Goal: Information Seeking & Learning: Learn about a topic

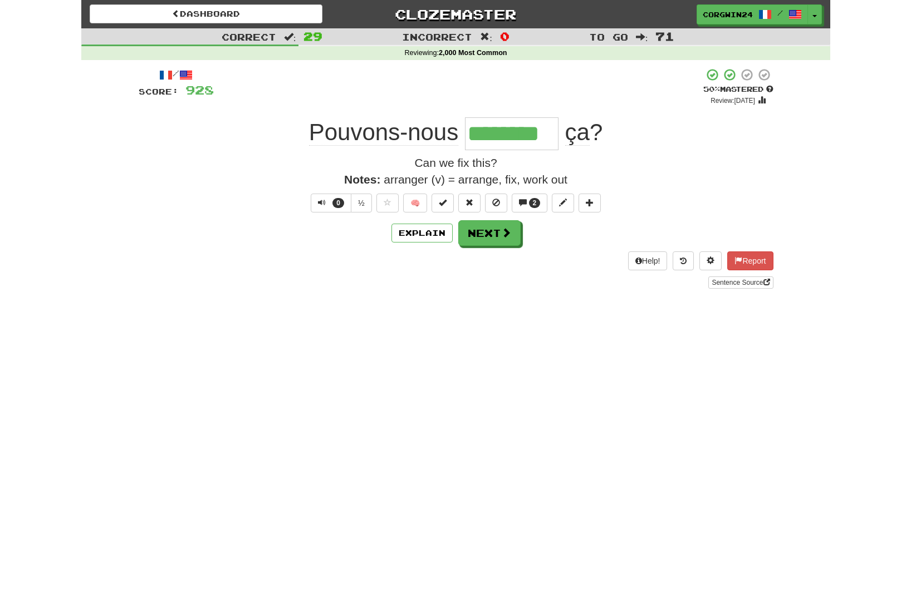
scroll to position [0, 117]
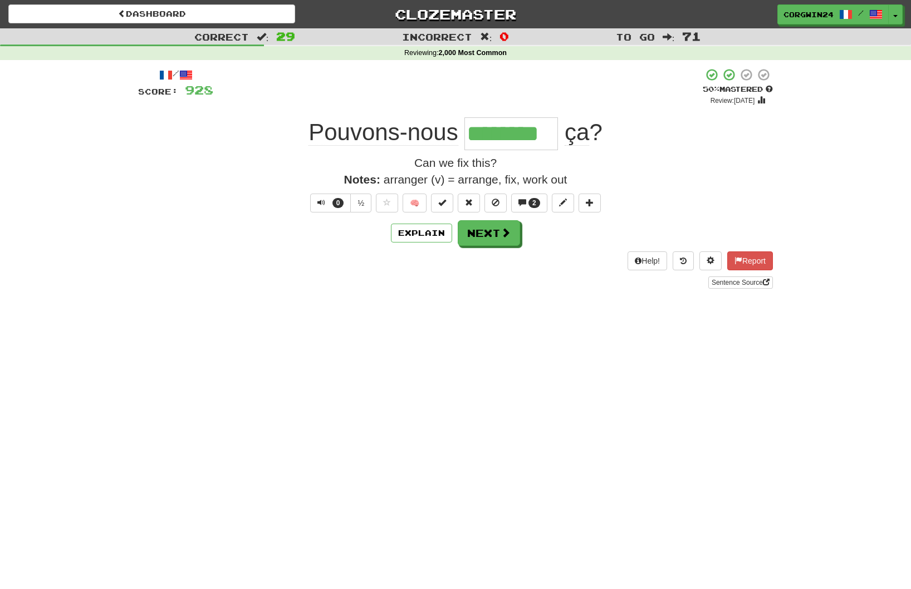
drag, startPoint x: 53, startPoint y: 523, endPoint x: 695, endPoint y: 371, distance: 659.4
click at [0, 0] on html "Dashboard Clozemaster corgwin24 / Toggle Dropdown Dashboard Leaderboard Activit…" at bounding box center [455, 492] width 911 height 985
click at [488, 237] on button "Next" at bounding box center [489, 234] width 62 height 26
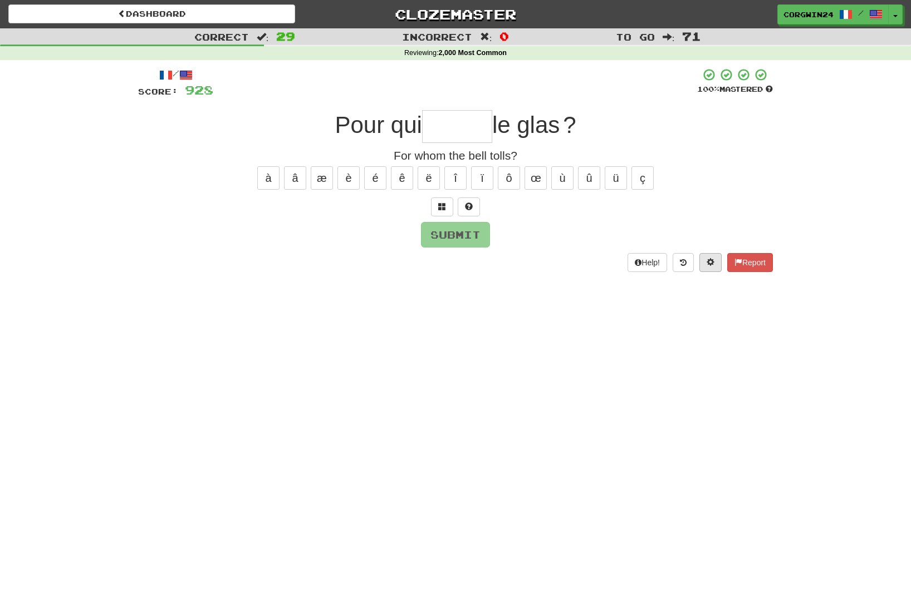
click at [706, 263] on span at bounding box center [710, 262] width 8 height 8
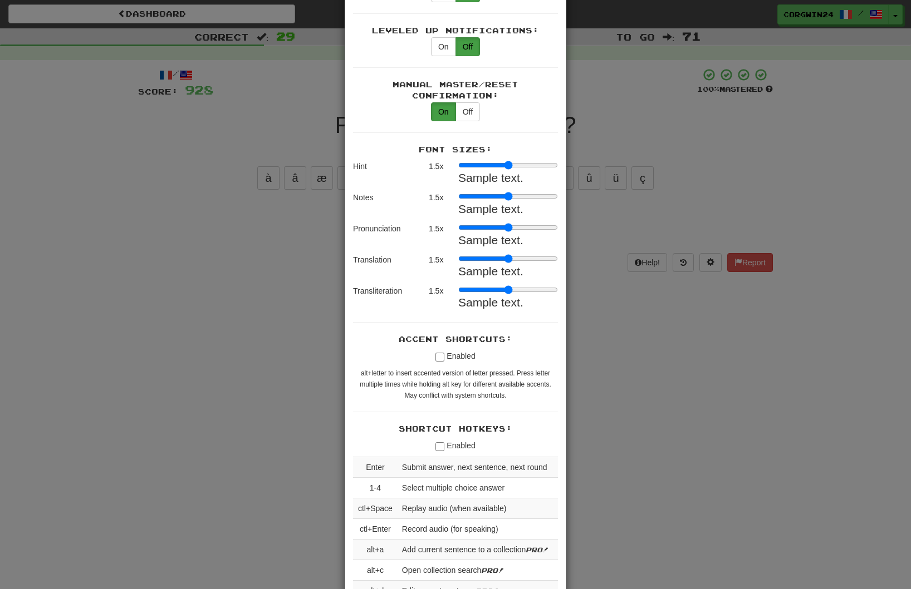
scroll to position [1078, 0]
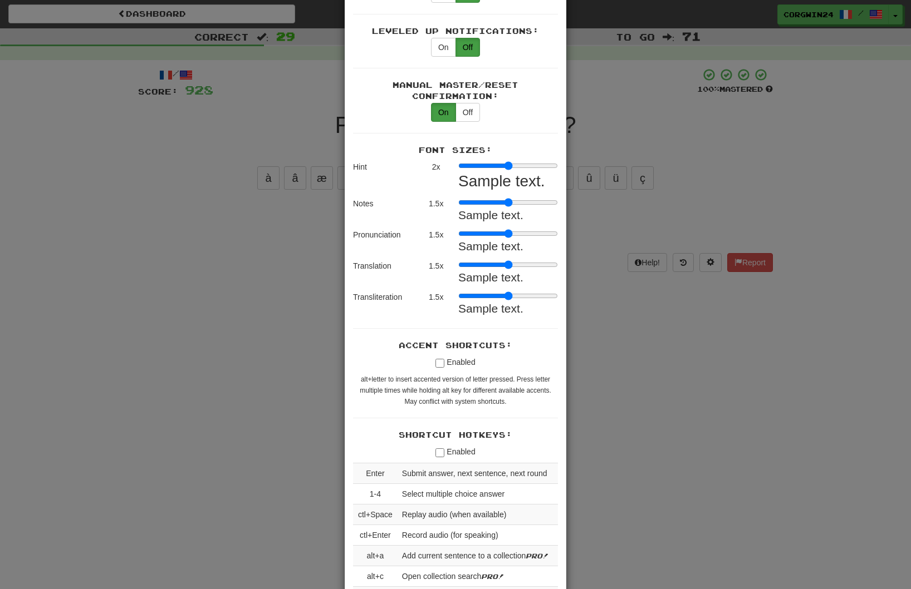
drag, startPoint x: 478, startPoint y: 236, endPoint x: 499, endPoint y: 240, distance: 21.5
type input "*"
click at [499, 170] on input "range" at bounding box center [508, 165] width 100 height 9
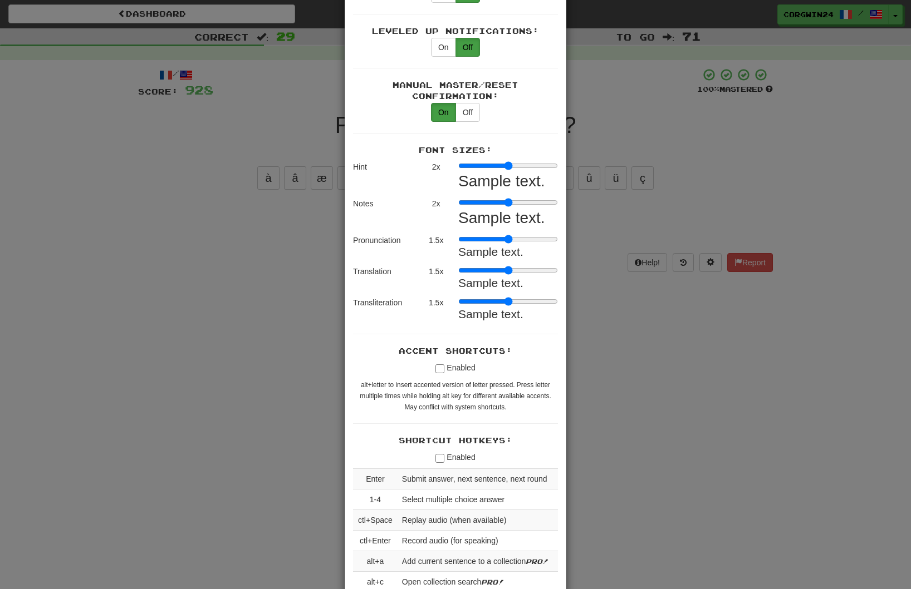
drag, startPoint x: 473, startPoint y: 275, endPoint x: 490, endPoint y: 274, distance: 17.3
type input "*"
click at [490, 207] on input "range" at bounding box center [508, 202] width 100 height 9
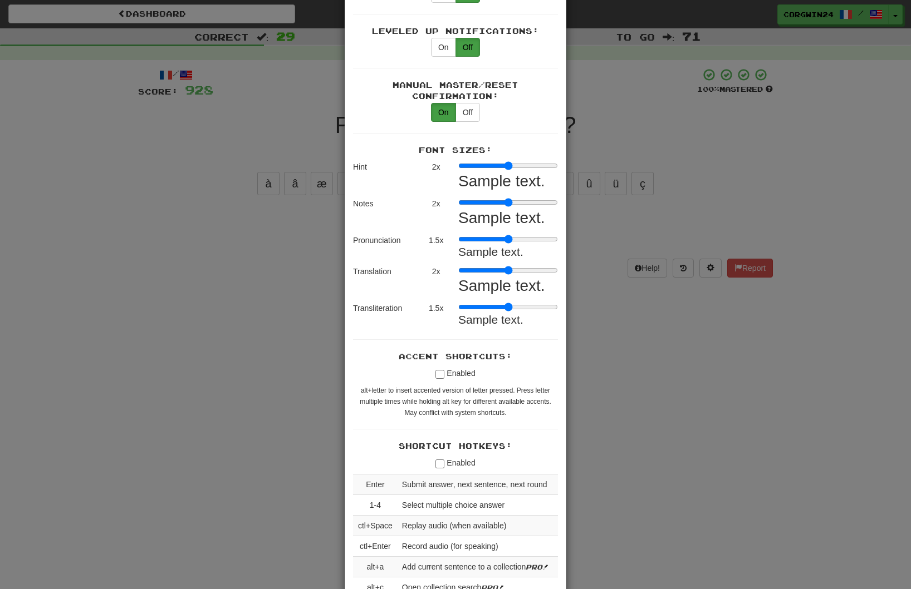
drag, startPoint x: 479, startPoint y: 343, endPoint x: 499, endPoint y: 343, distance: 20.0
type input "*"
click at [499, 275] on input "range" at bounding box center [508, 270] width 100 height 9
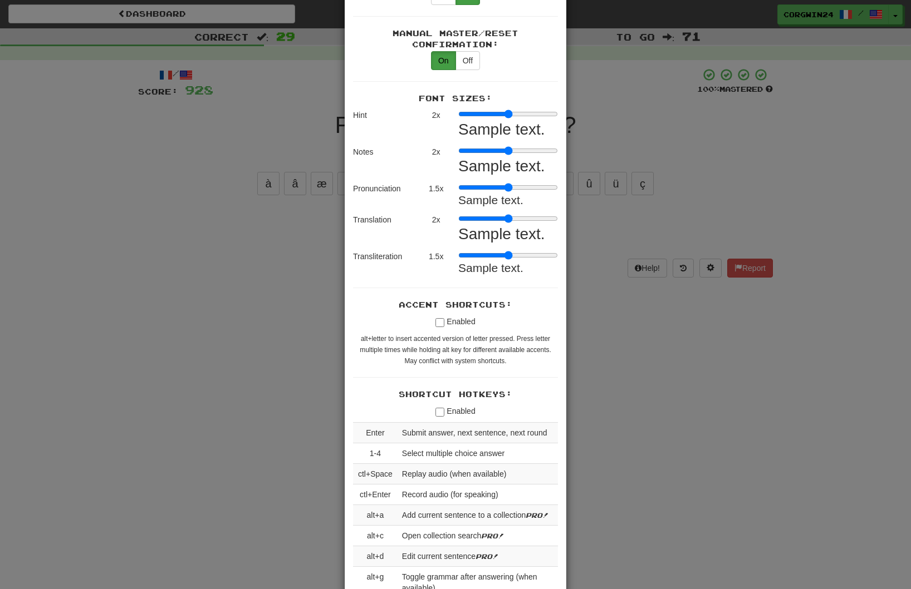
scroll to position [1129, 0]
drag, startPoint x: 478, startPoint y: 331, endPoint x: 494, endPoint y: 330, distance: 16.7
click at [494, 277] on div "Sample text." at bounding box center [508, 265] width 100 height 26
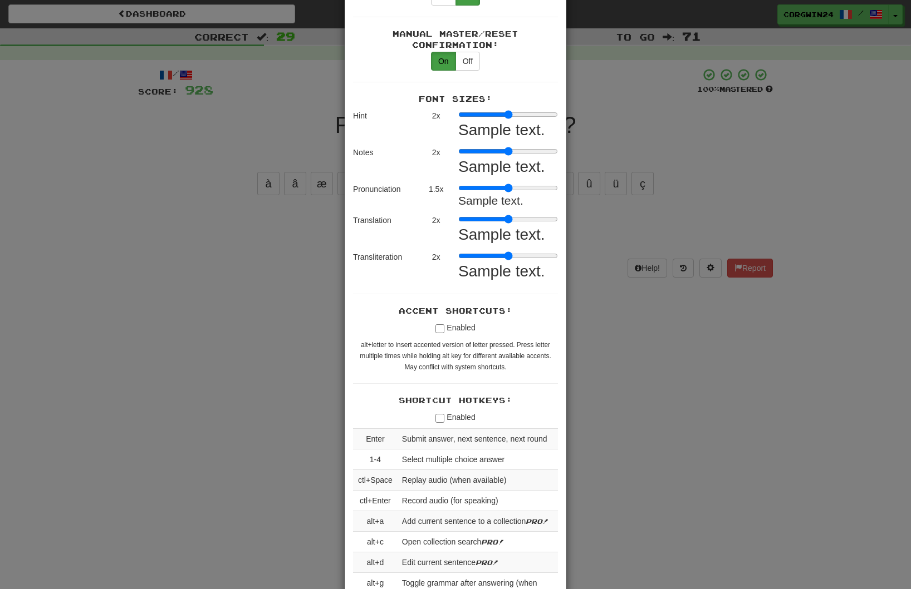
drag, startPoint x: 482, startPoint y: 326, endPoint x: 500, endPoint y: 326, distance: 17.8
type input "*"
click at [500, 261] on input "range" at bounding box center [508, 256] width 100 height 9
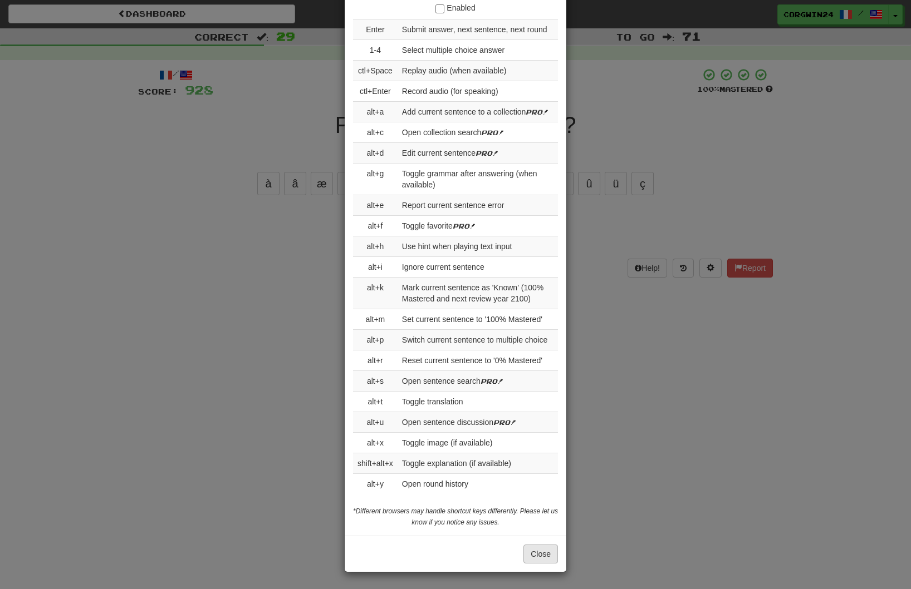
scroll to position [1715, 0]
click at [535, 555] on button "Close" at bounding box center [540, 554] width 35 height 19
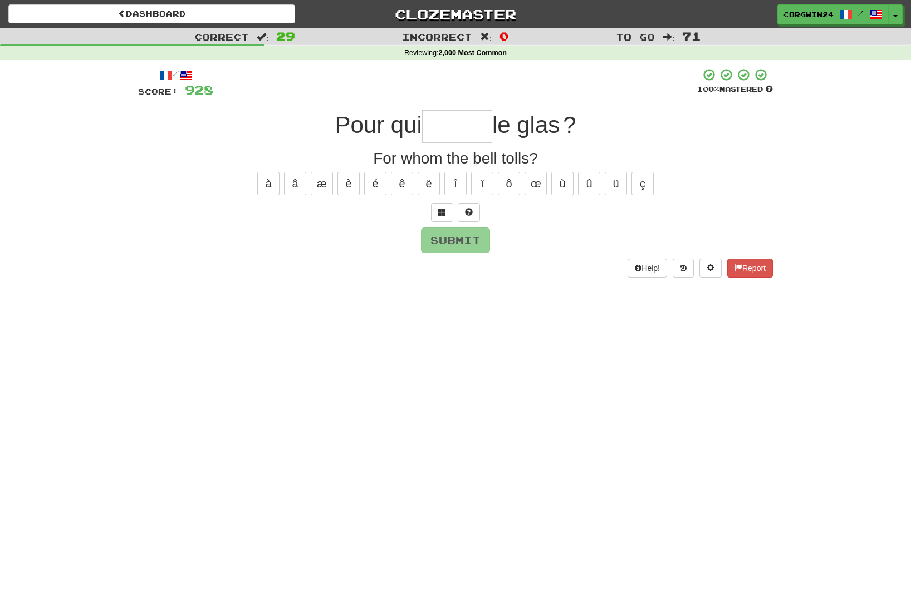
click at [443, 138] on input "text" at bounding box center [457, 126] width 70 height 33
type input "*****"
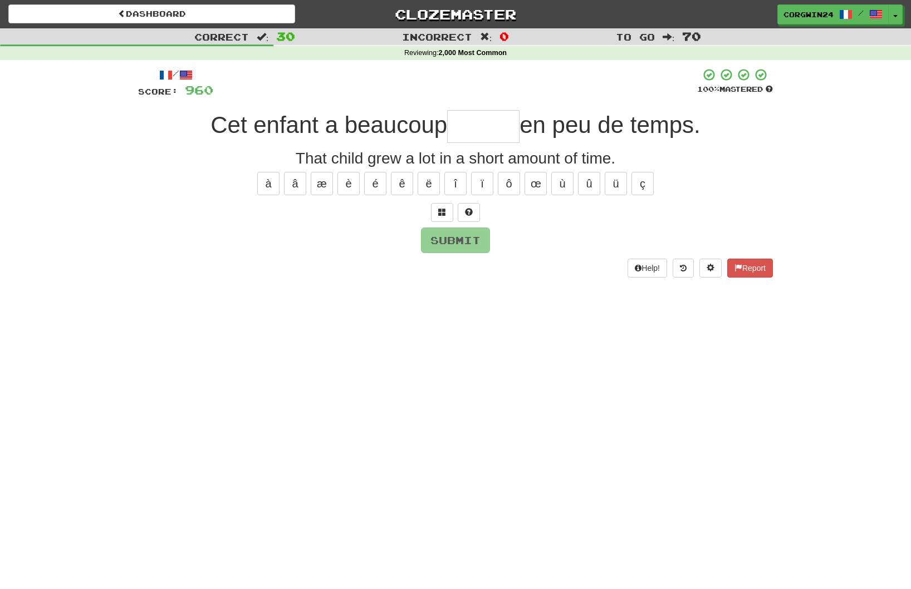
type input "*"
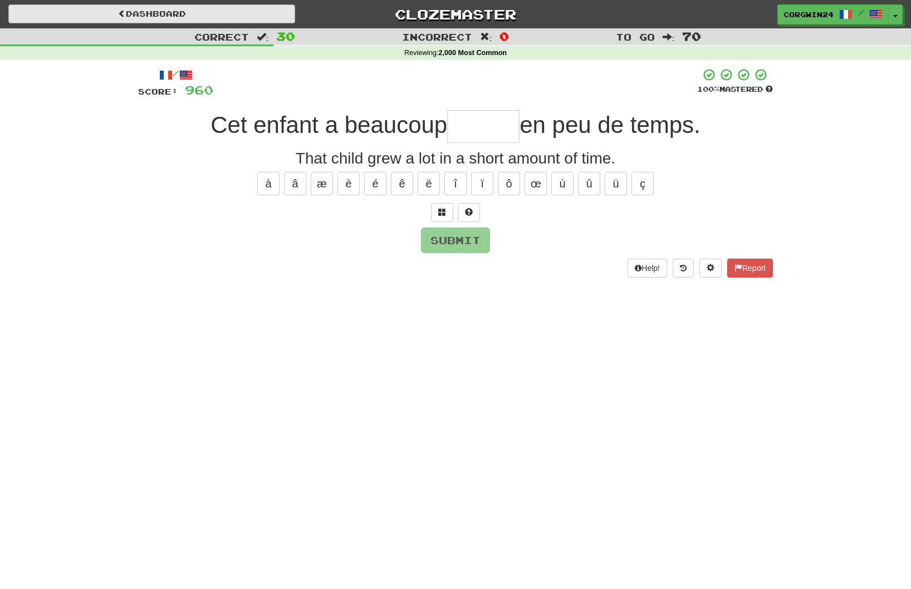
click at [209, 7] on link "Dashboard" at bounding box center [151, 13] width 287 height 19
